Goal: Task Accomplishment & Management: Use online tool/utility

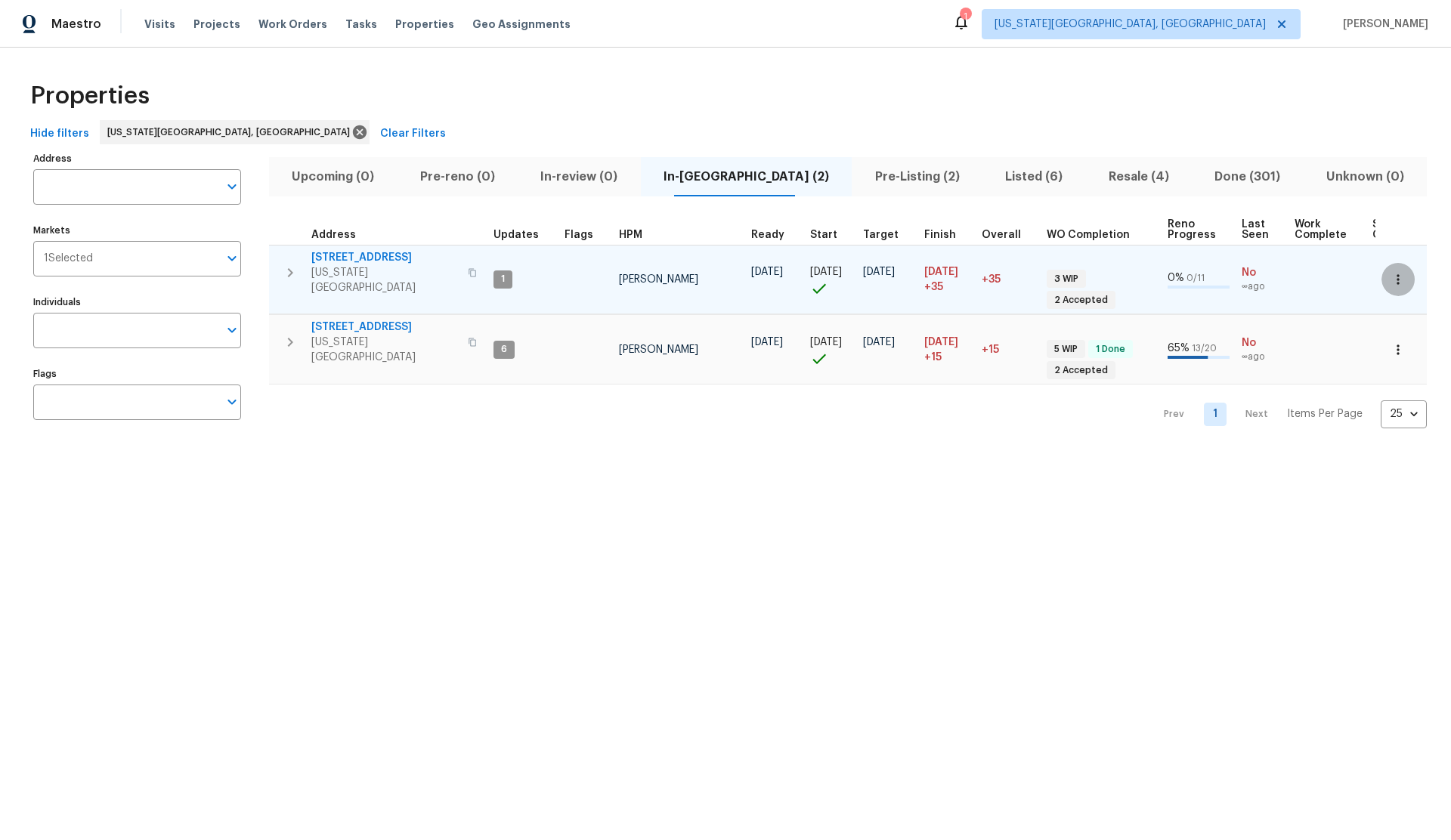
click at [1395, 272] on icon "button" at bounding box center [1398, 279] width 15 height 15
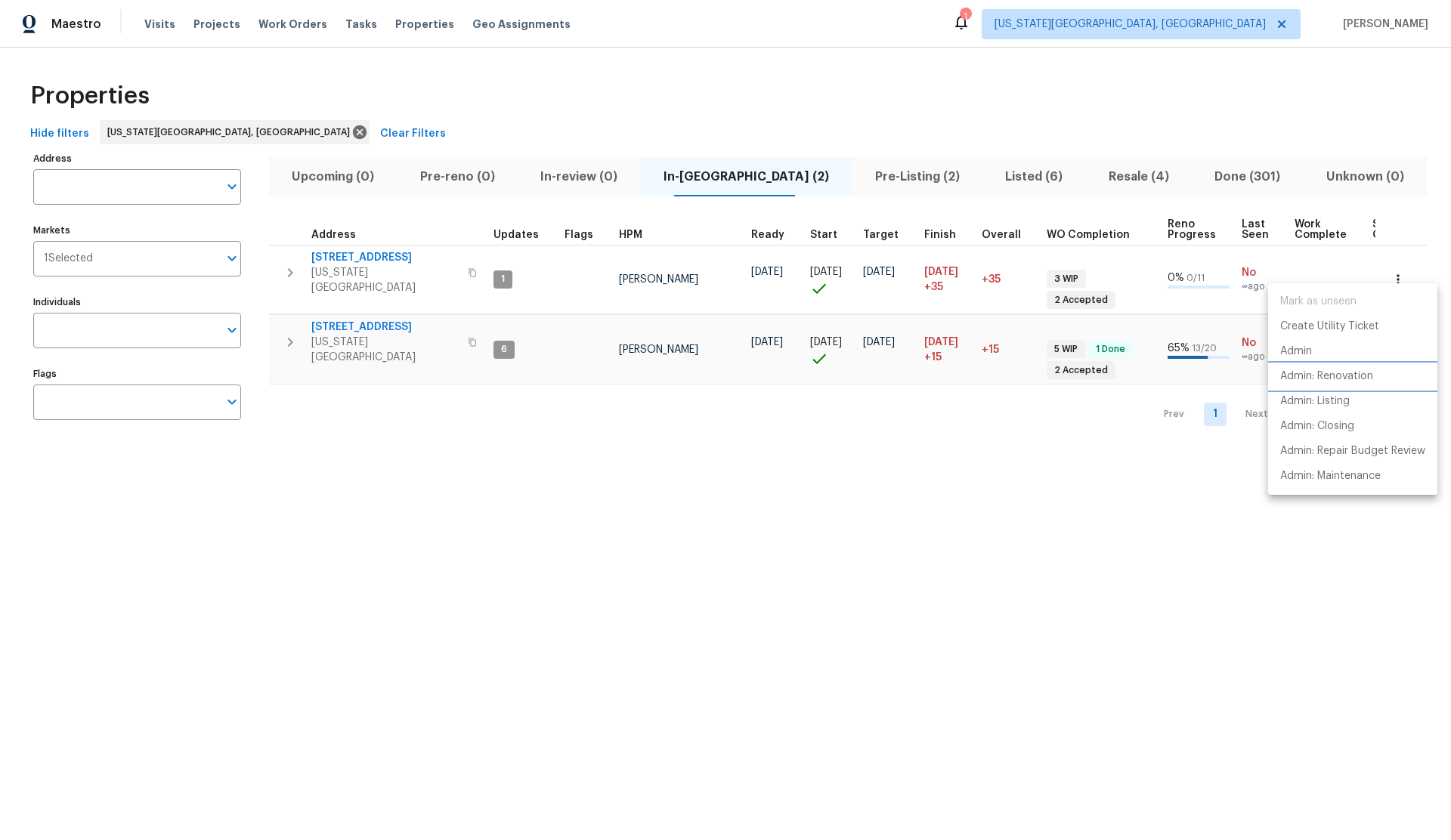
click at [1322, 377] on p "Admin: Renovation" at bounding box center [1327, 377] width 93 height 16
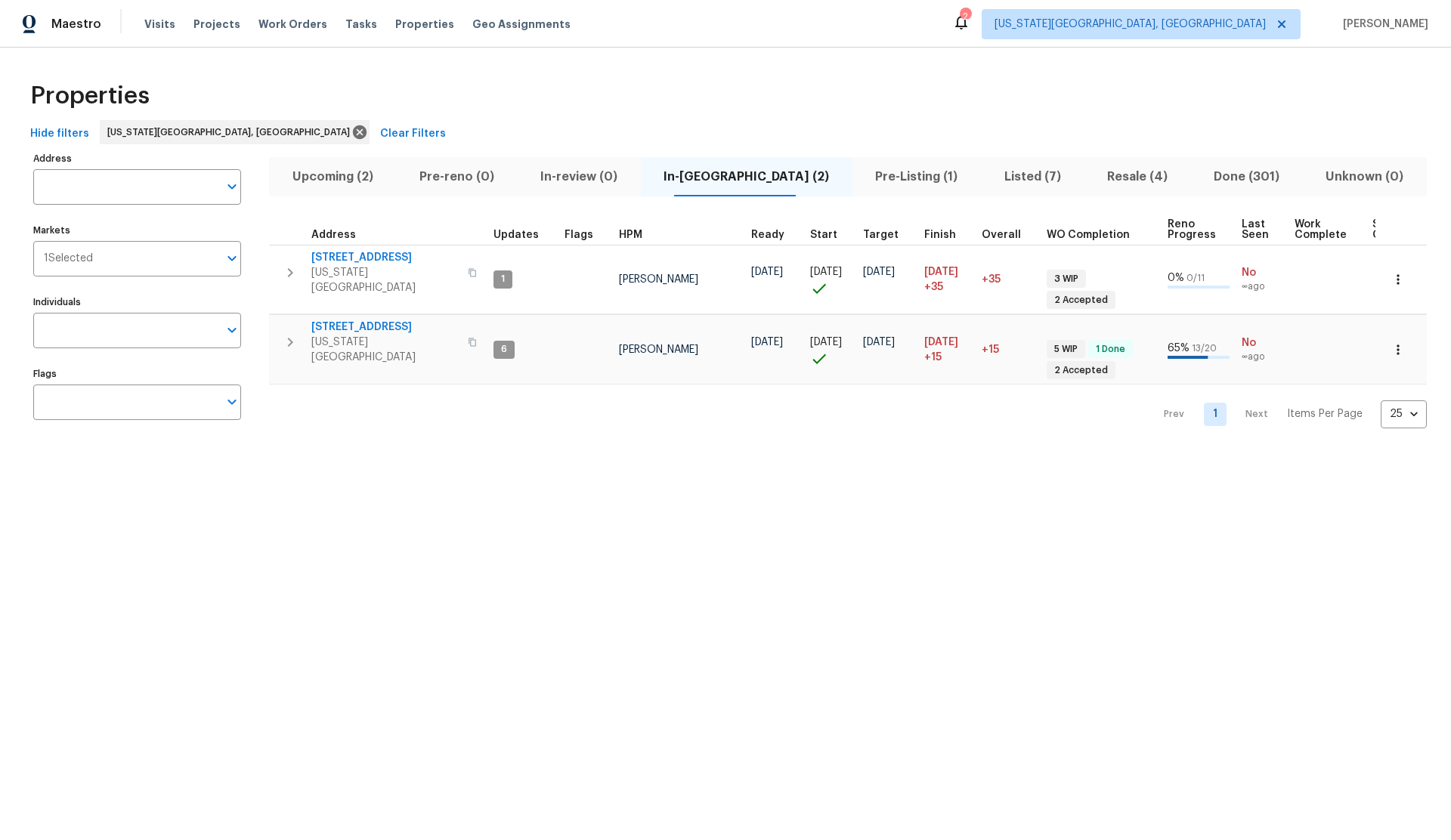
click at [329, 176] on span "Upcoming (2)" at bounding box center [333, 176] width 108 height 22
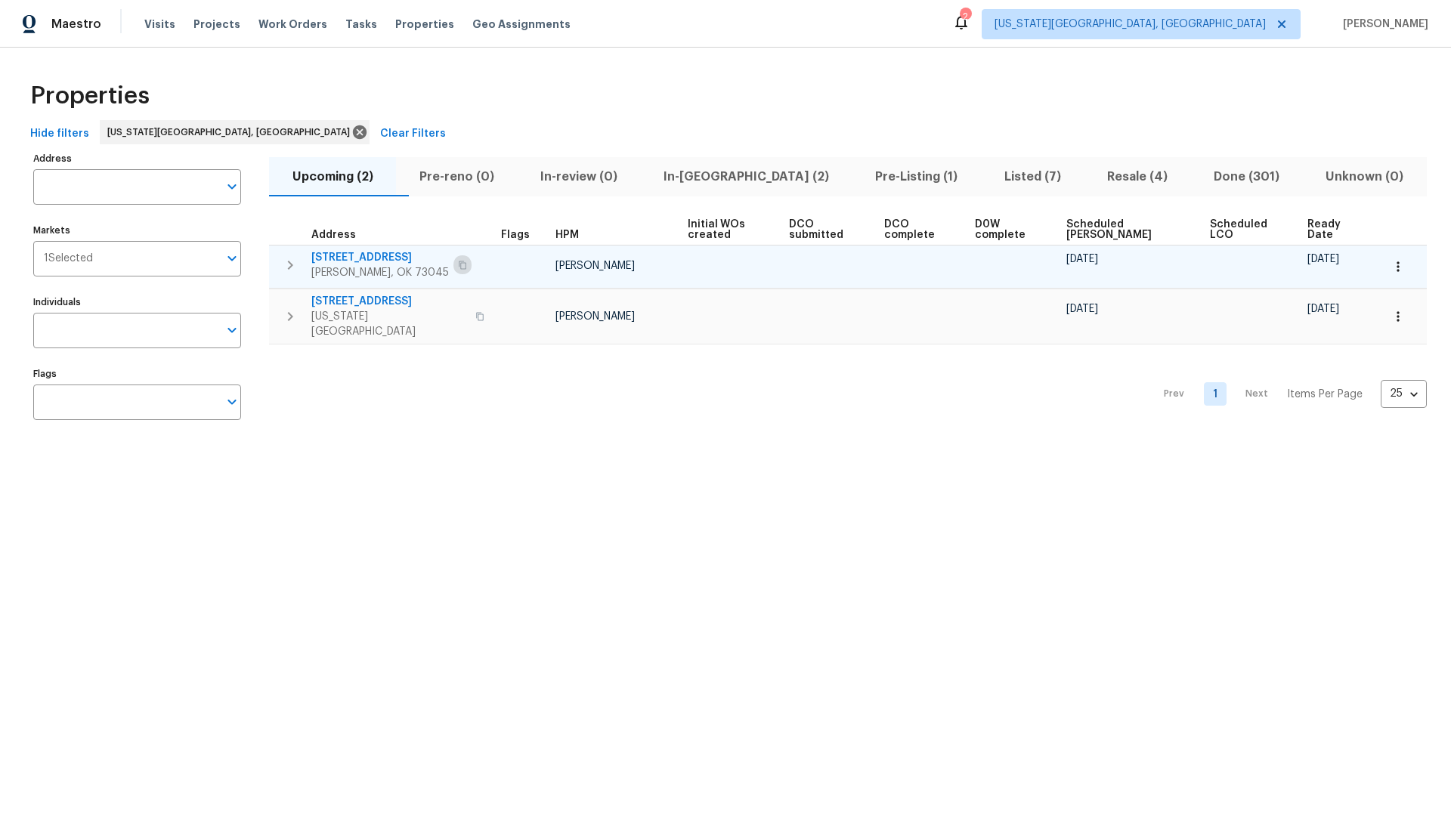
click at [458, 263] on icon "button" at bounding box center [462, 265] width 9 height 9
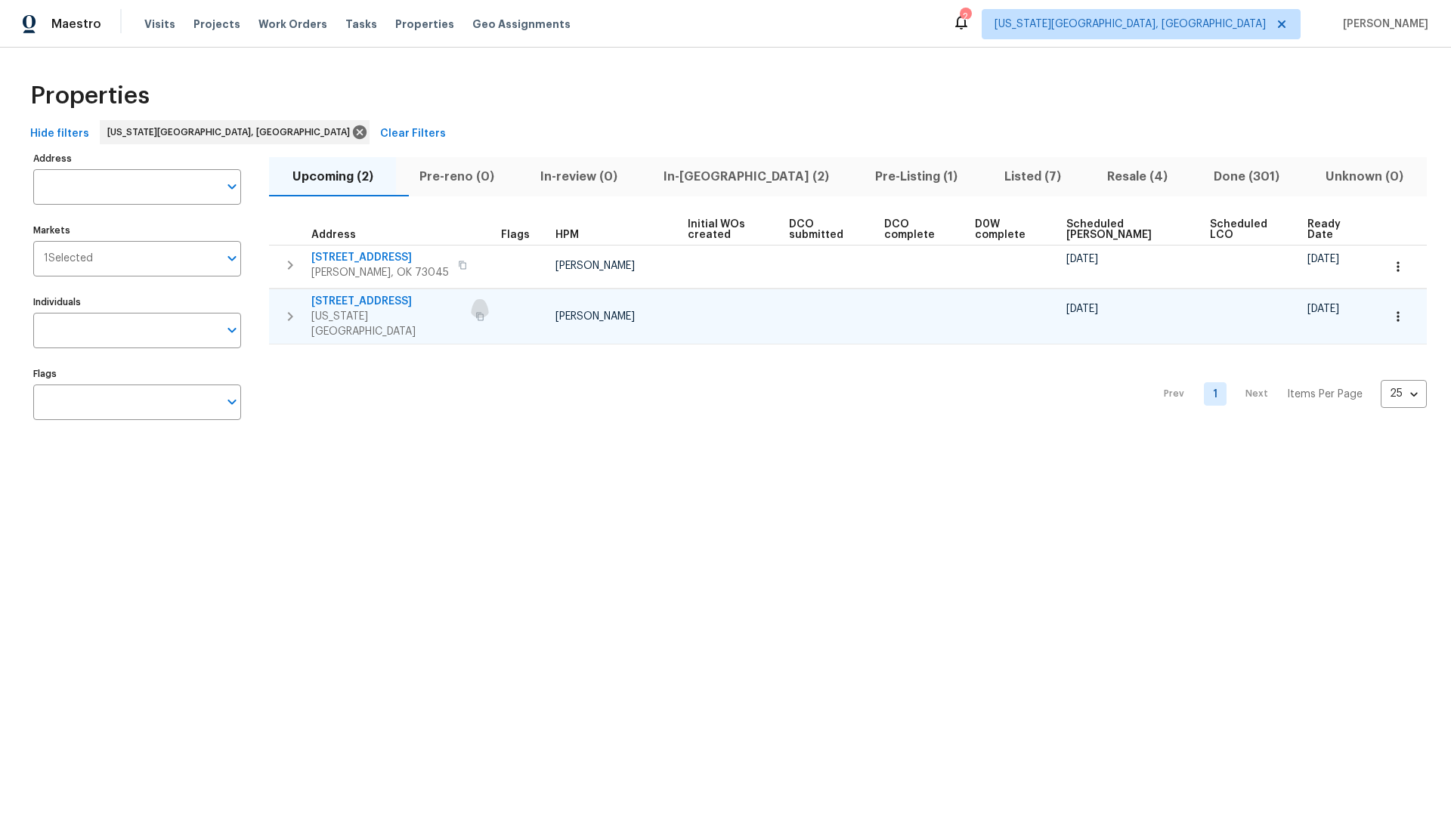
click at [475, 312] on icon "button" at bounding box center [479, 316] width 9 height 9
